Goal: Transaction & Acquisition: Purchase product/service

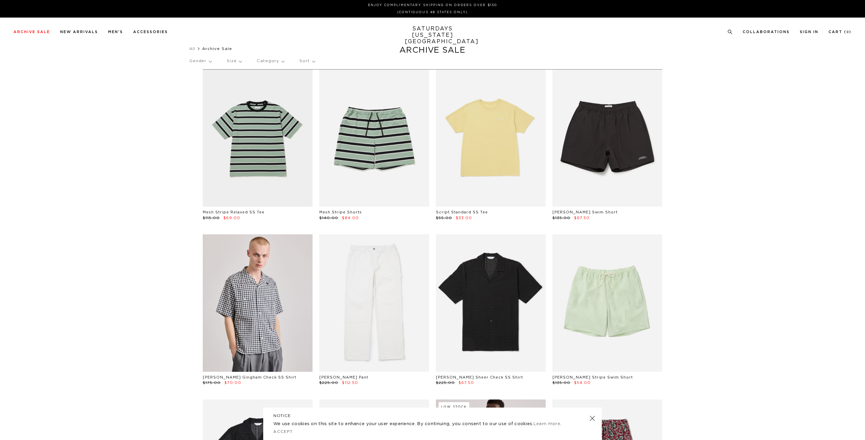
click at [233, 60] on p "Size" at bounding box center [234, 61] width 15 height 16
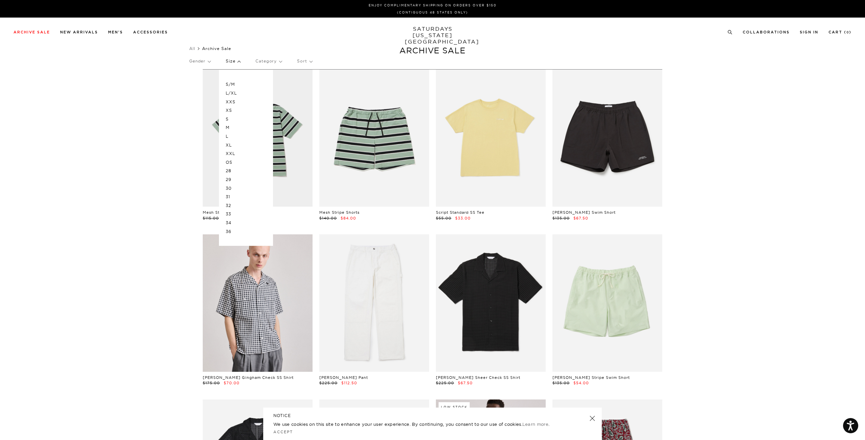
click at [229, 147] on p "XL" at bounding box center [246, 145] width 41 height 9
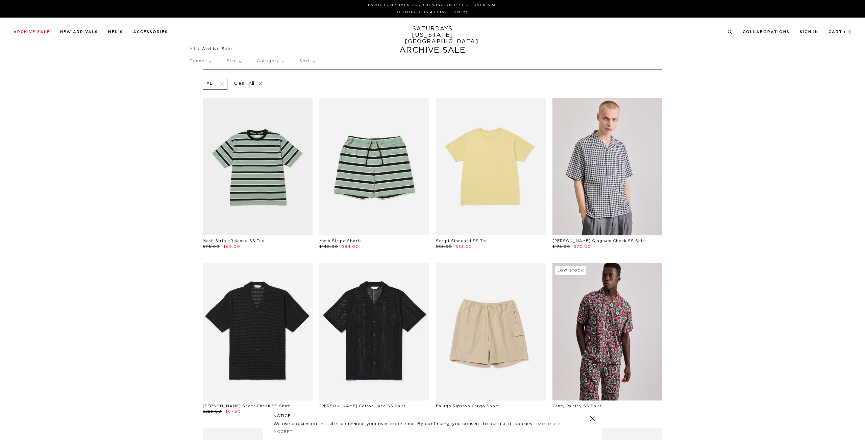
click at [229, 58] on p "Size" at bounding box center [234, 61] width 15 height 16
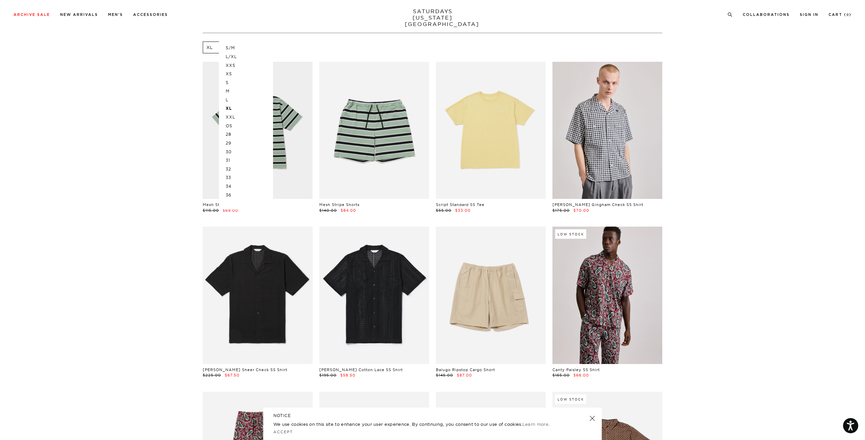
scroll to position [37, 0]
click at [228, 188] on p "34" at bounding box center [246, 186] width 41 height 9
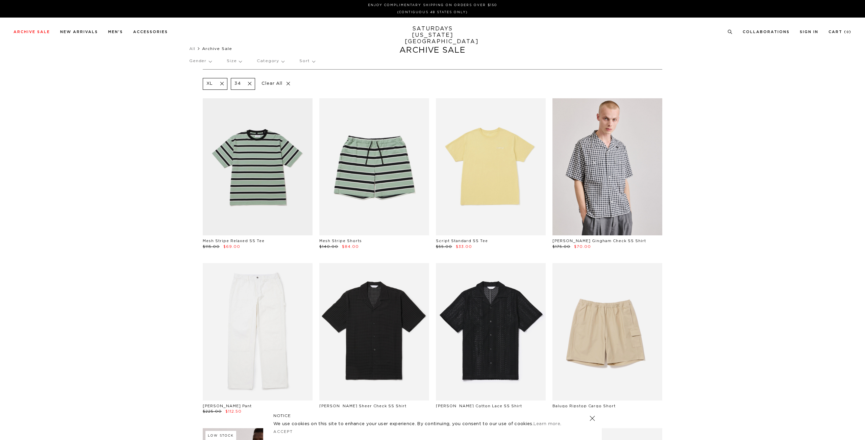
click at [232, 61] on p "Size" at bounding box center [234, 61] width 15 height 16
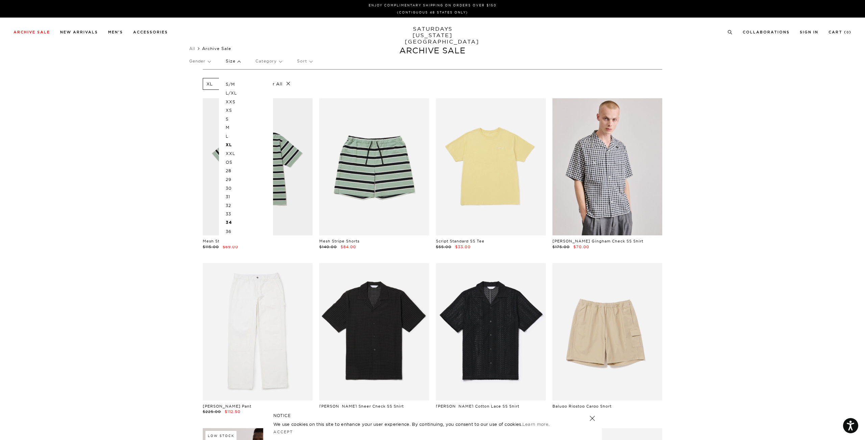
click at [229, 164] on p "OS" at bounding box center [246, 162] width 41 height 9
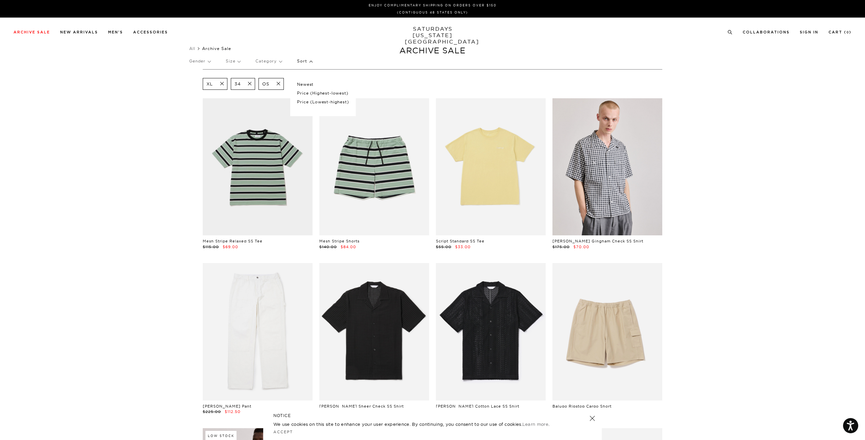
click at [305, 102] on p "Price (Lowest-highest)" at bounding box center [323, 102] width 52 height 9
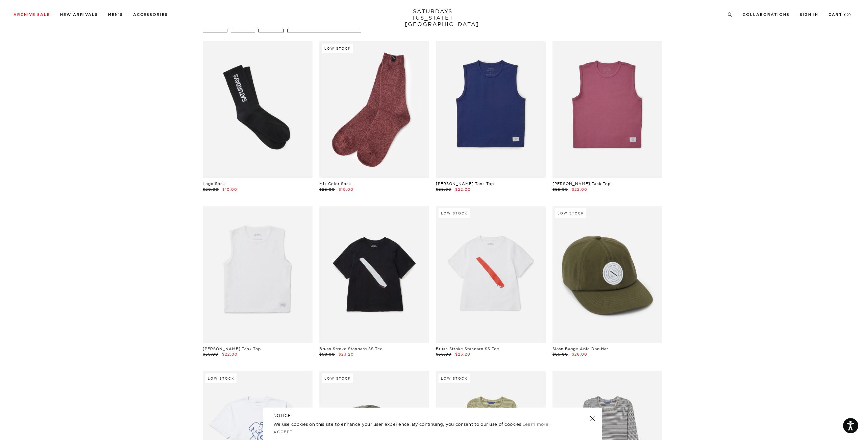
scroll to position [66, 0]
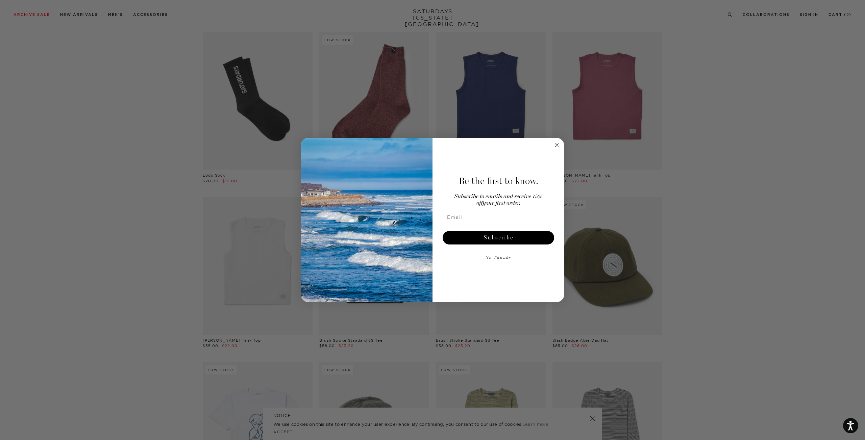
click at [555, 144] on circle "Close dialog" at bounding box center [557, 145] width 8 height 8
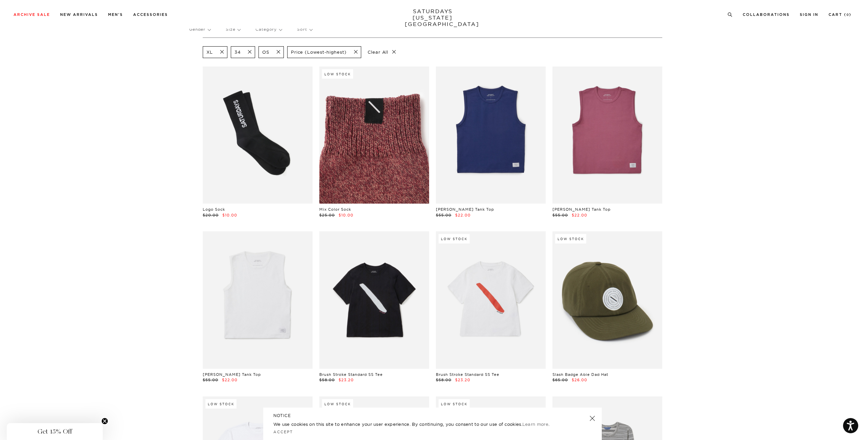
scroll to position [0, 0]
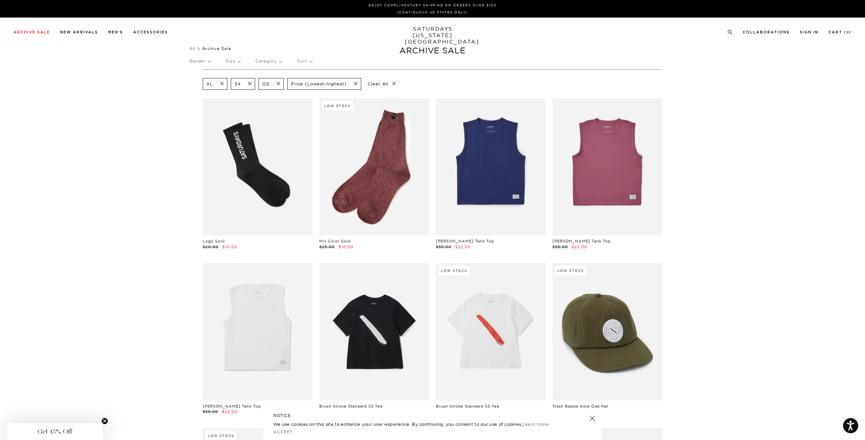
click at [209, 60] on p "Gender" at bounding box center [199, 61] width 21 height 16
click at [193, 84] on p "Mens" at bounding box center [209, 84] width 41 height 9
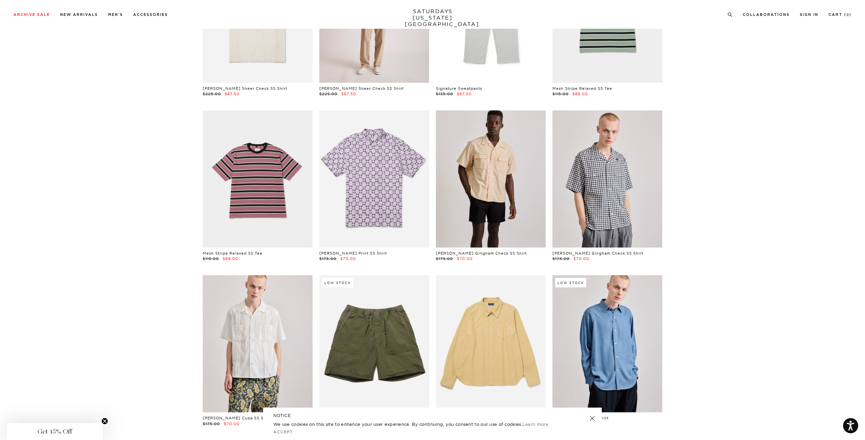
scroll to position [1974, 0]
